Goal: Information Seeking & Learning: Learn about a topic

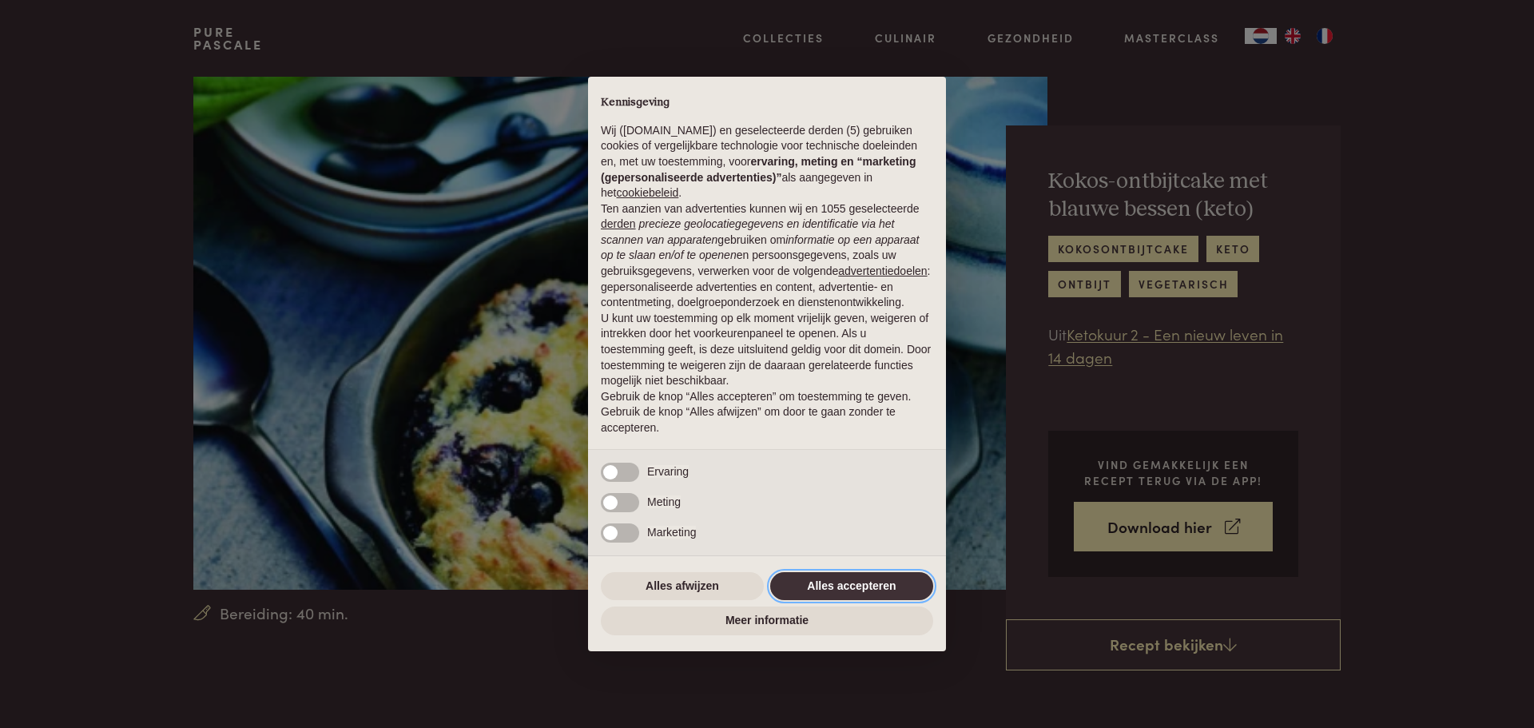
click at [862, 591] on button "Alles accepteren" at bounding box center [851, 586] width 163 height 29
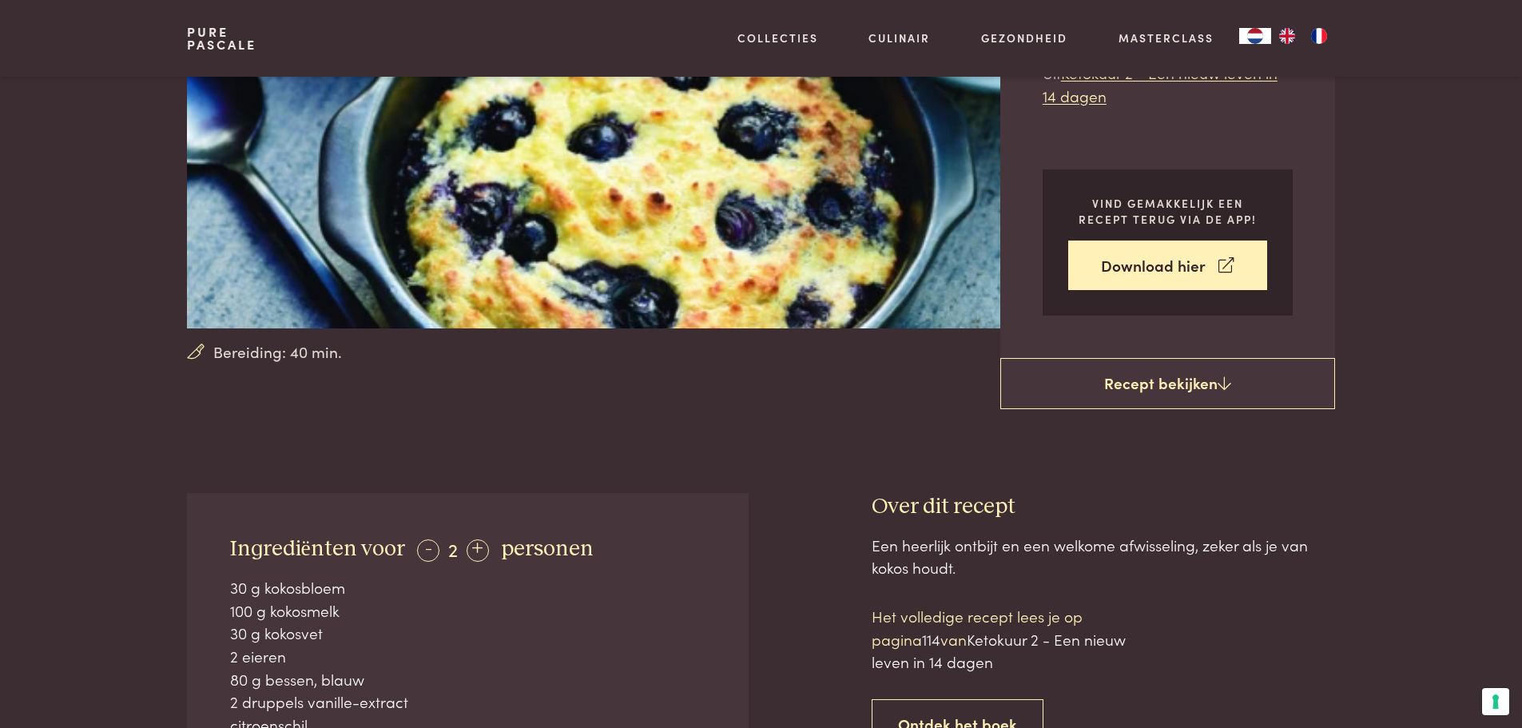
scroll to position [160, 0]
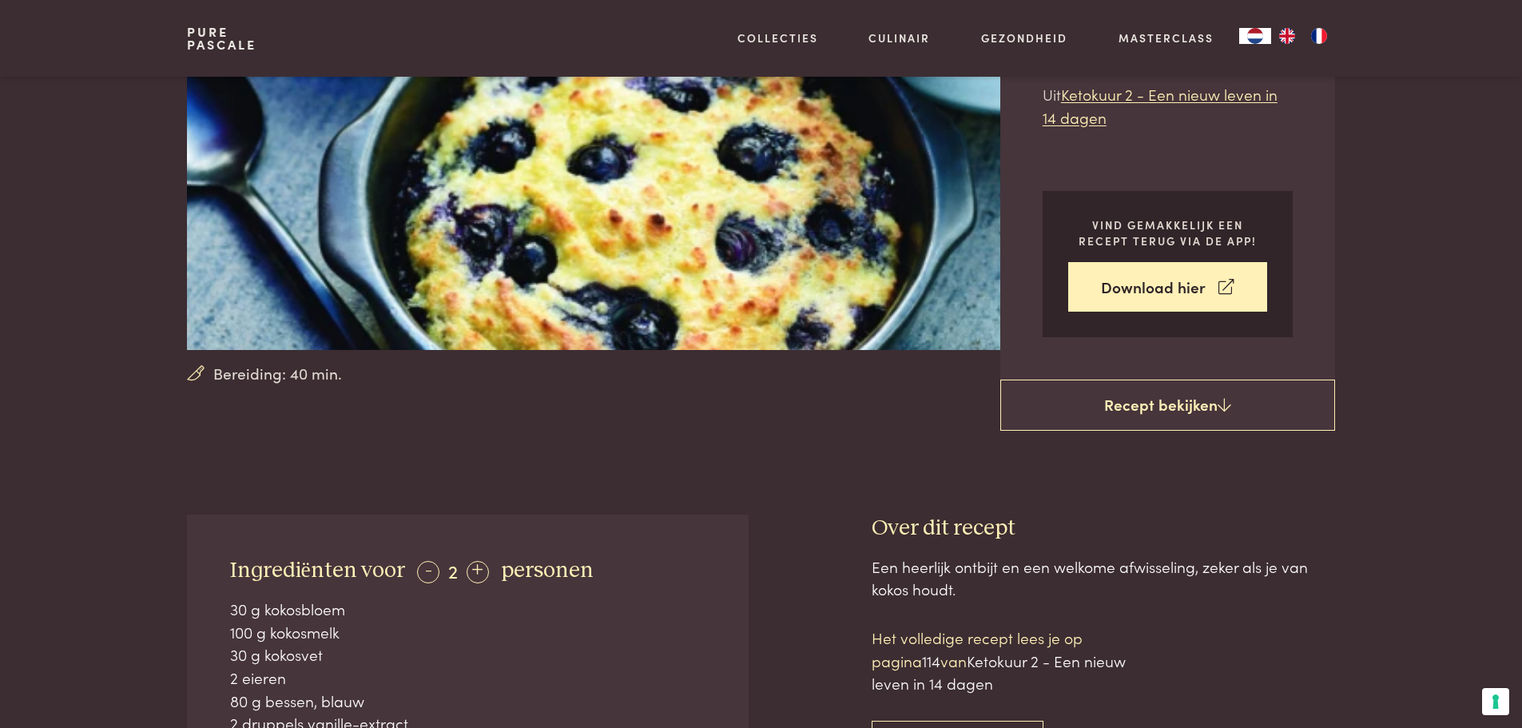
click at [1149, 378] on div "Kokos-ontbijtcake met blauwe bessen (keto) kokosontbijtcake keto ontbijt vegeta…" at bounding box center [1168, 133] width 335 height 494
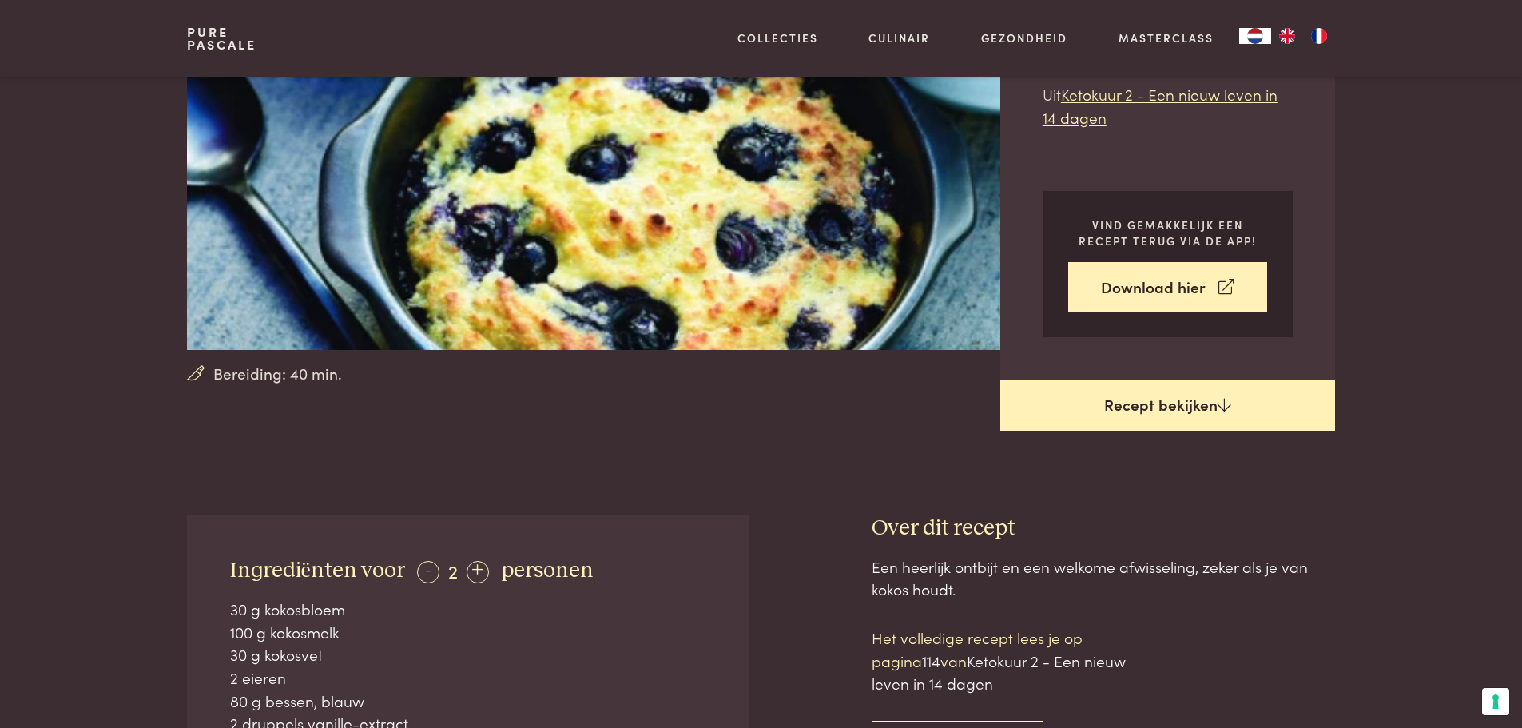
click at [1149, 396] on link "Recept bekijken" at bounding box center [1168, 405] width 335 height 51
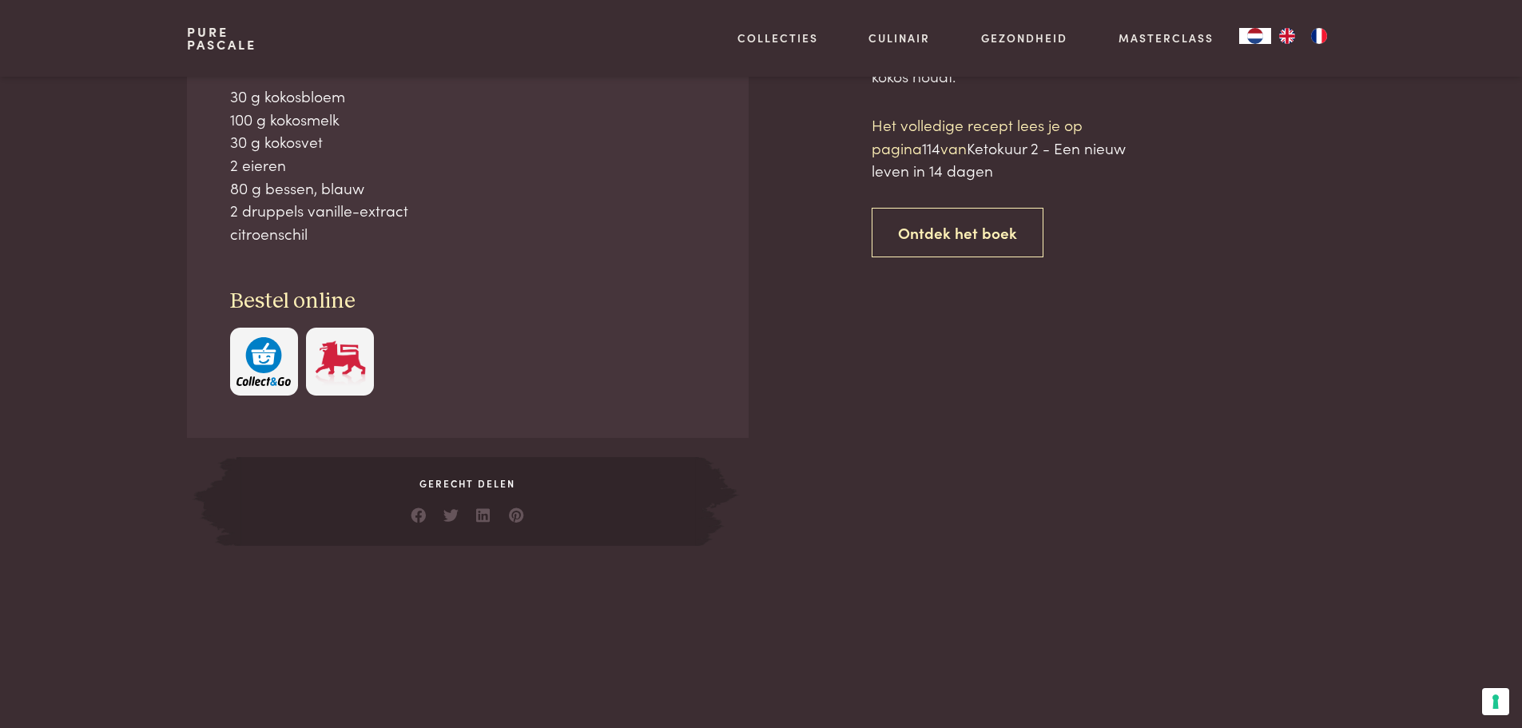
scroll to position [754, 0]
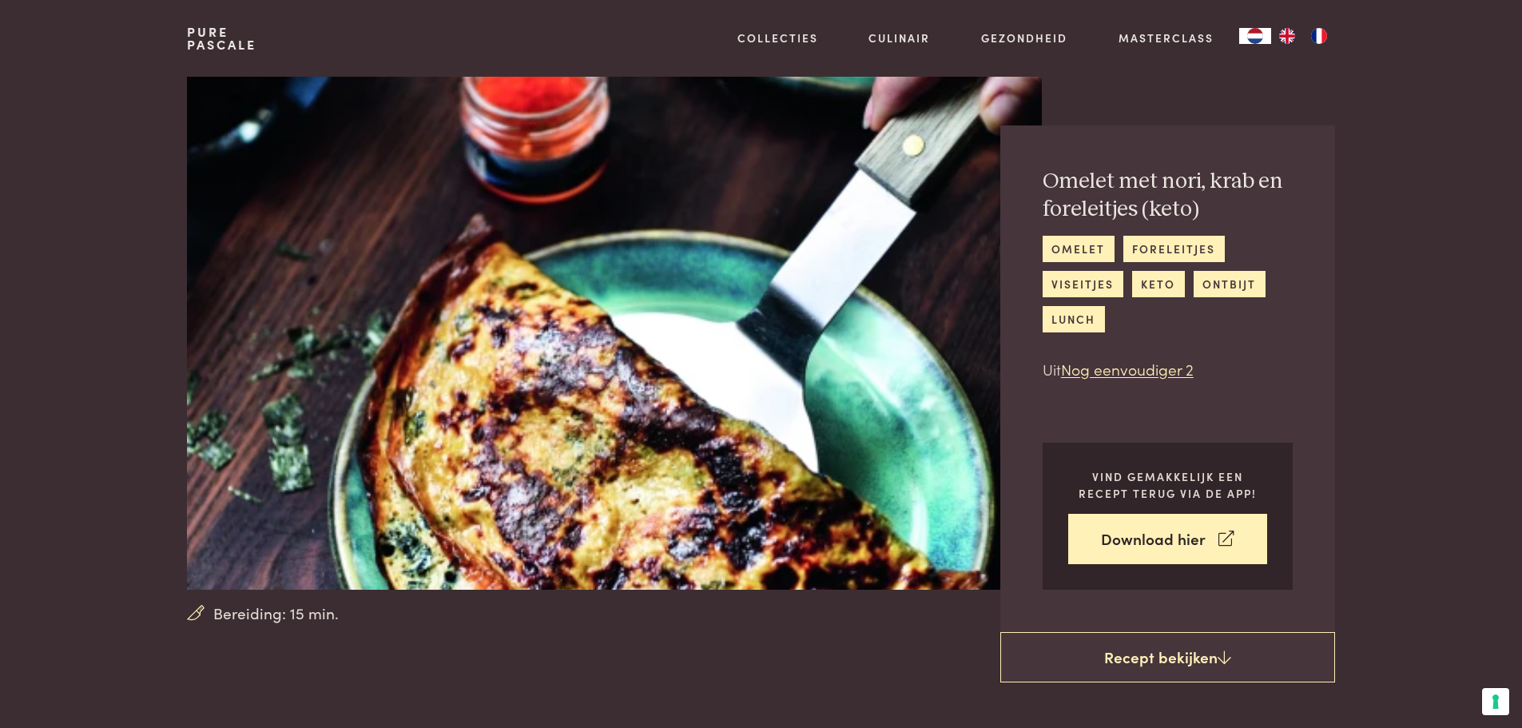
click at [196, 40] on link "Pure Pascale" at bounding box center [222, 39] width 70 height 26
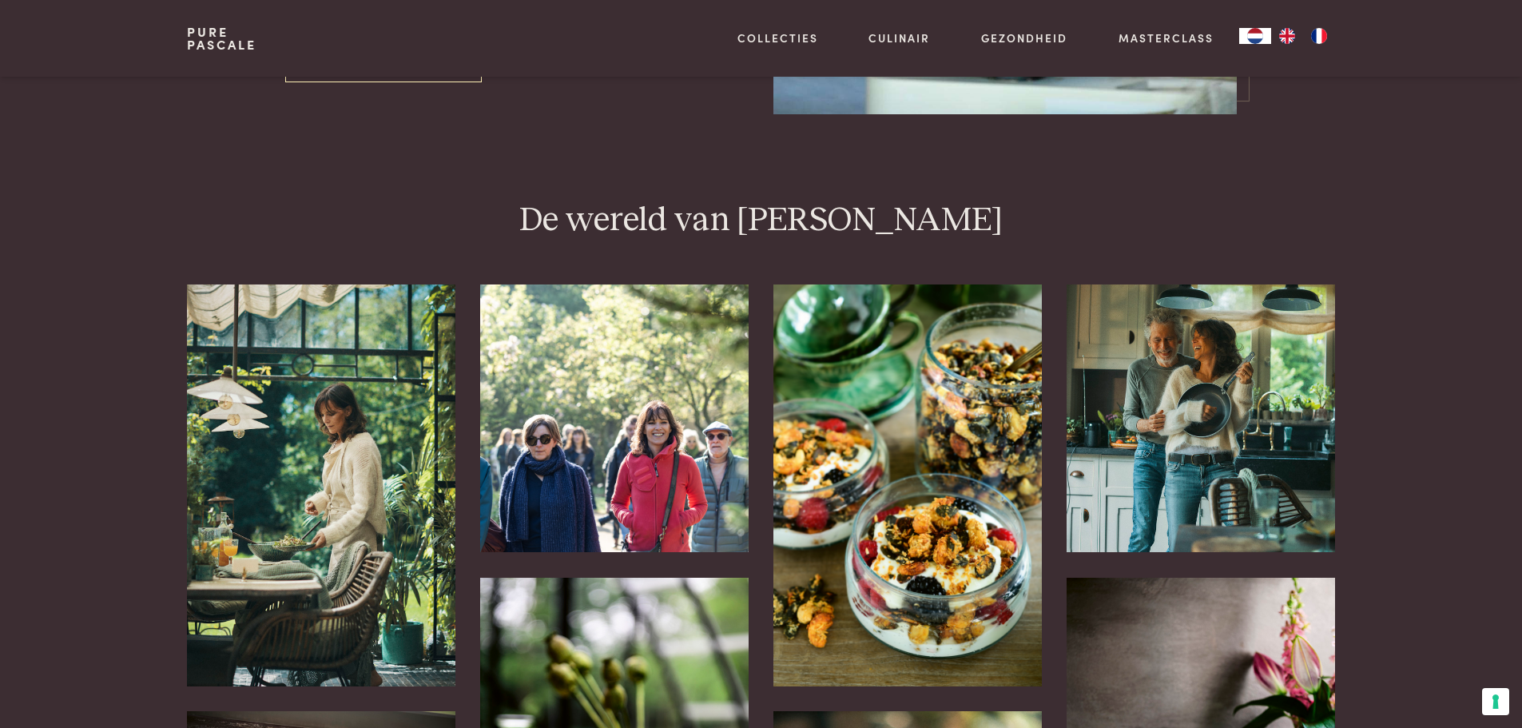
scroll to position [3277, 0]
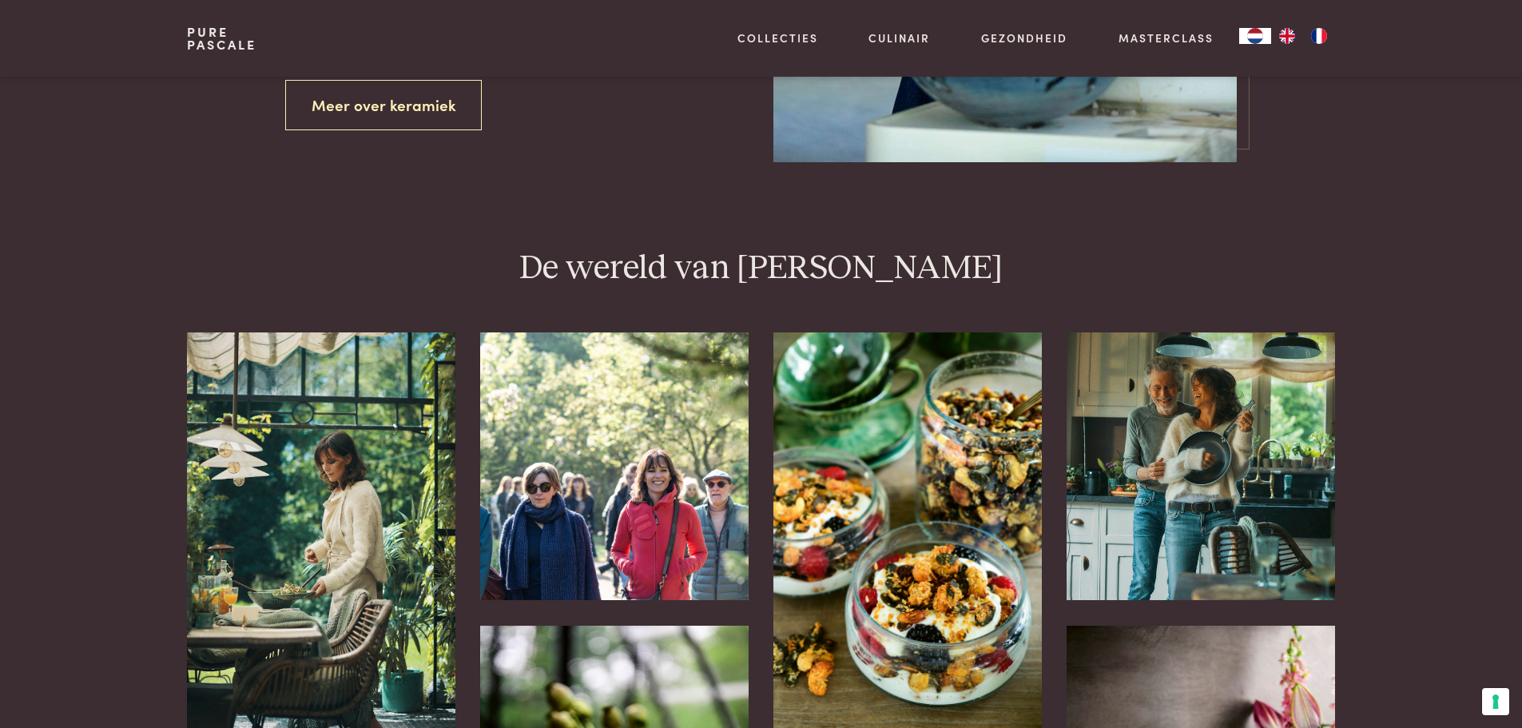
click at [953, 624] on img at bounding box center [908, 533] width 268 height 402
